Goal: Navigation & Orientation: Find specific page/section

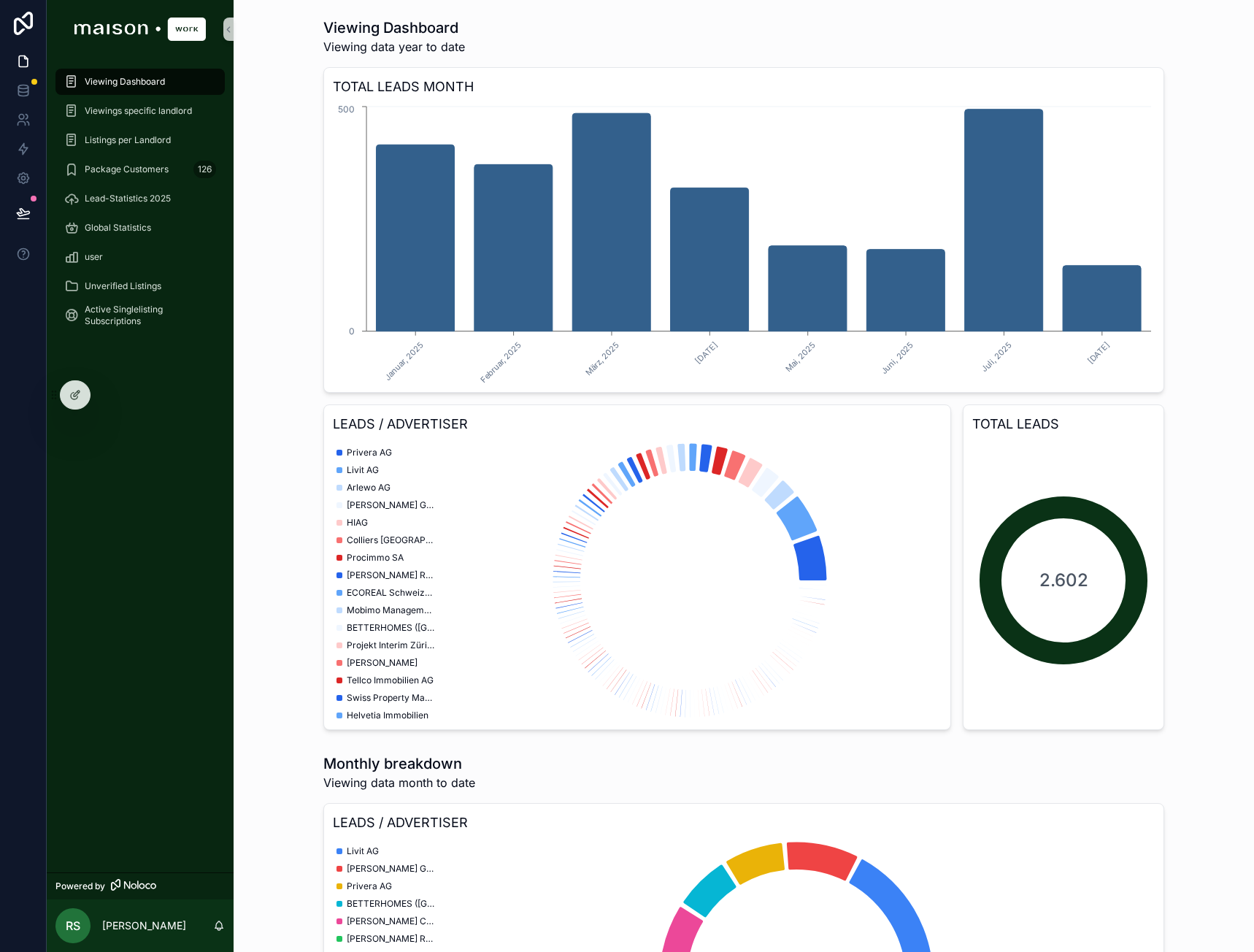
scroll to position [438, 0]
click at [168, 284] on div "Unverified Listings" at bounding box center [140, 286] width 152 height 24
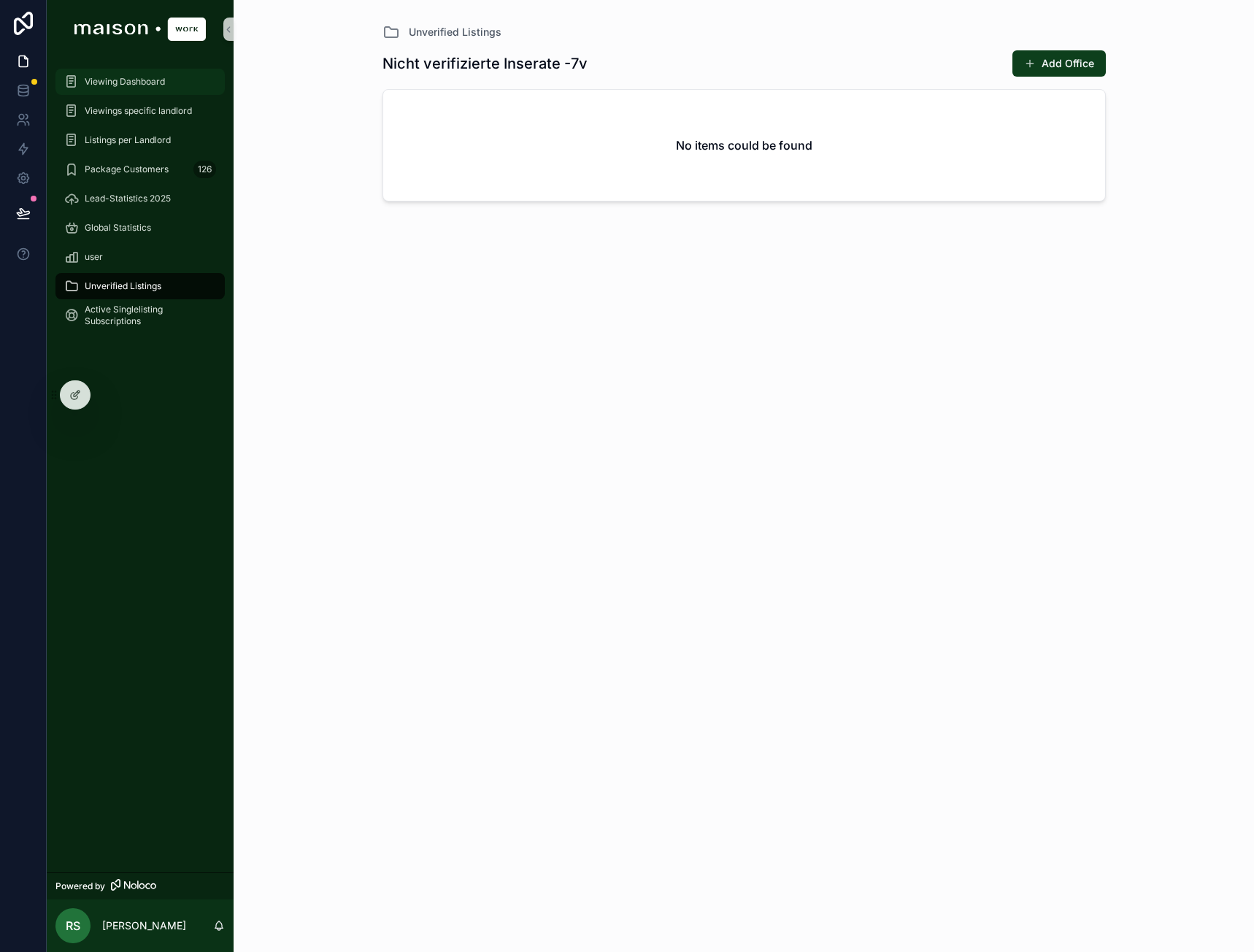
click at [151, 77] on span "Viewing Dashboard" at bounding box center [125, 81] width 80 height 11
